Goal: Information Seeking & Learning: Find specific fact

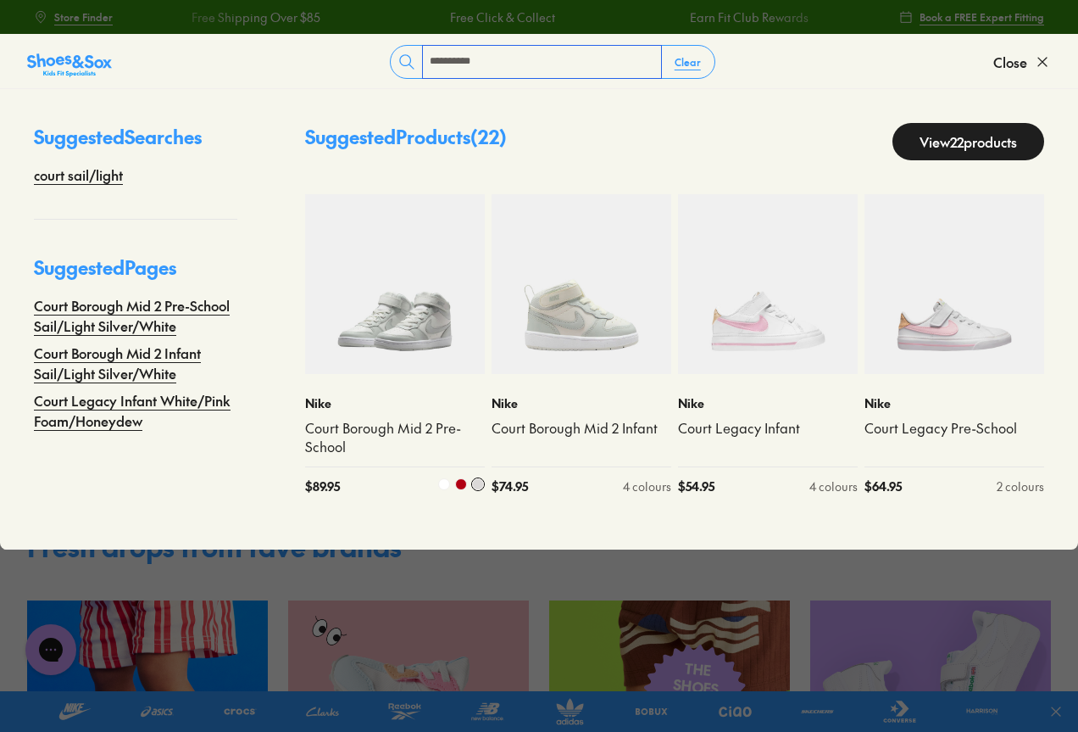
type input "**********"
click at [362, 328] on img at bounding box center [395, 284] width 180 height 180
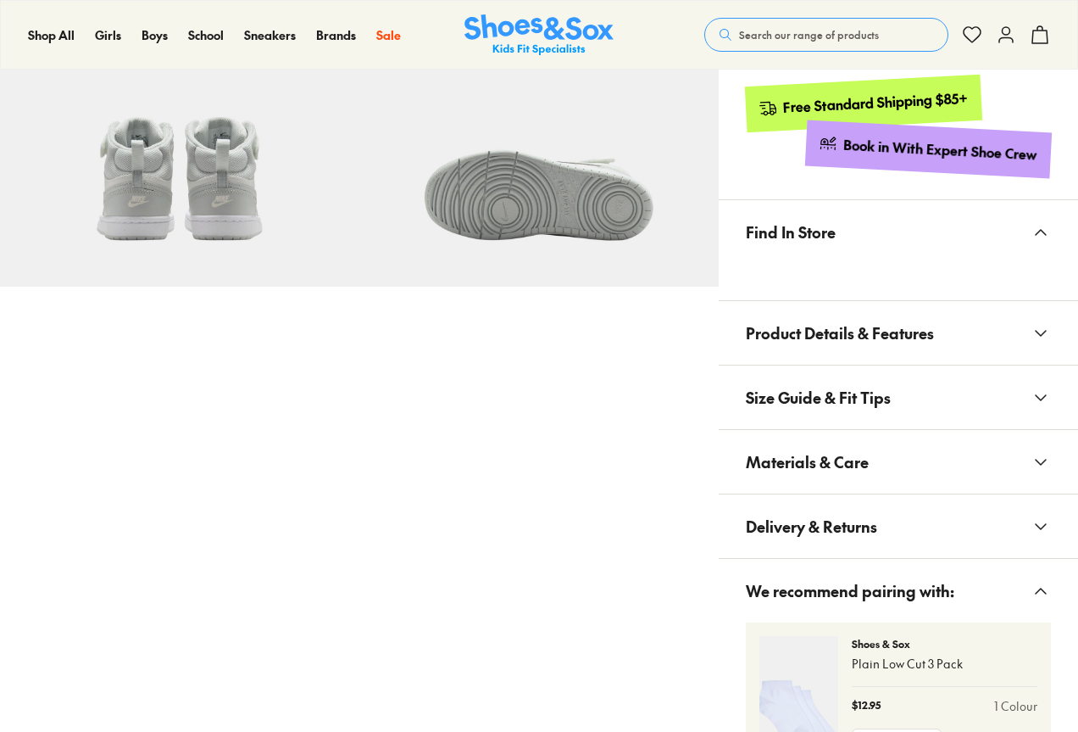
scroll to position [932, 0]
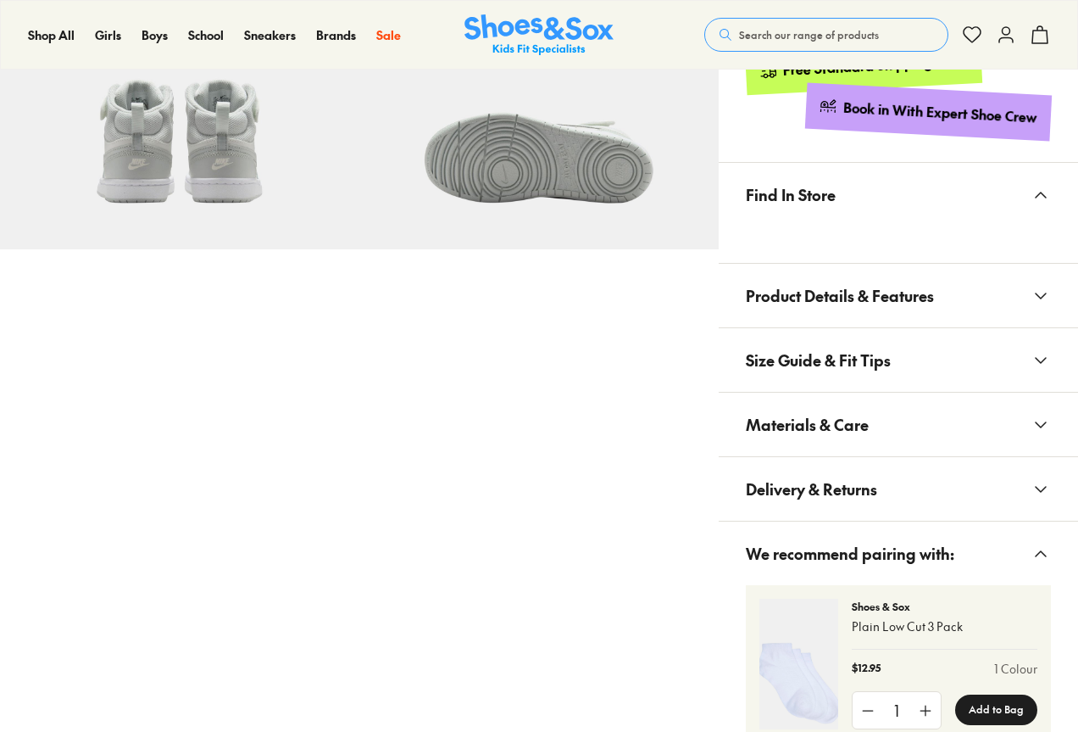
click at [832, 425] on span "Materials & Care" at bounding box center [807, 424] width 123 height 50
select select "*"
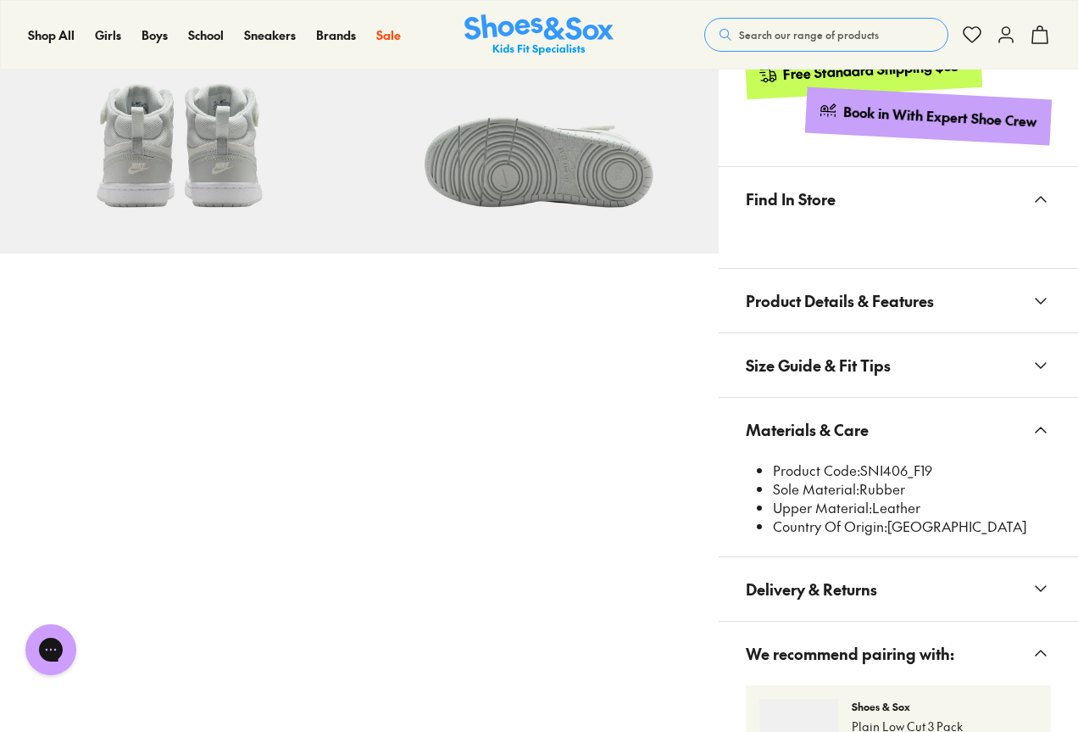
scroll to position [0, 0]
drag, startPoint x: 863, startPoint y: 468, endPoint x: 909, endPoint y: 465, distance: 45.8
click at [909, 465] on li "Product Code: SNI406_F19" at bounding box center [912, 470] width 278 height 19
copy li "SNI406"
